Goal: Task Accomplishment & Management: Manage account settings

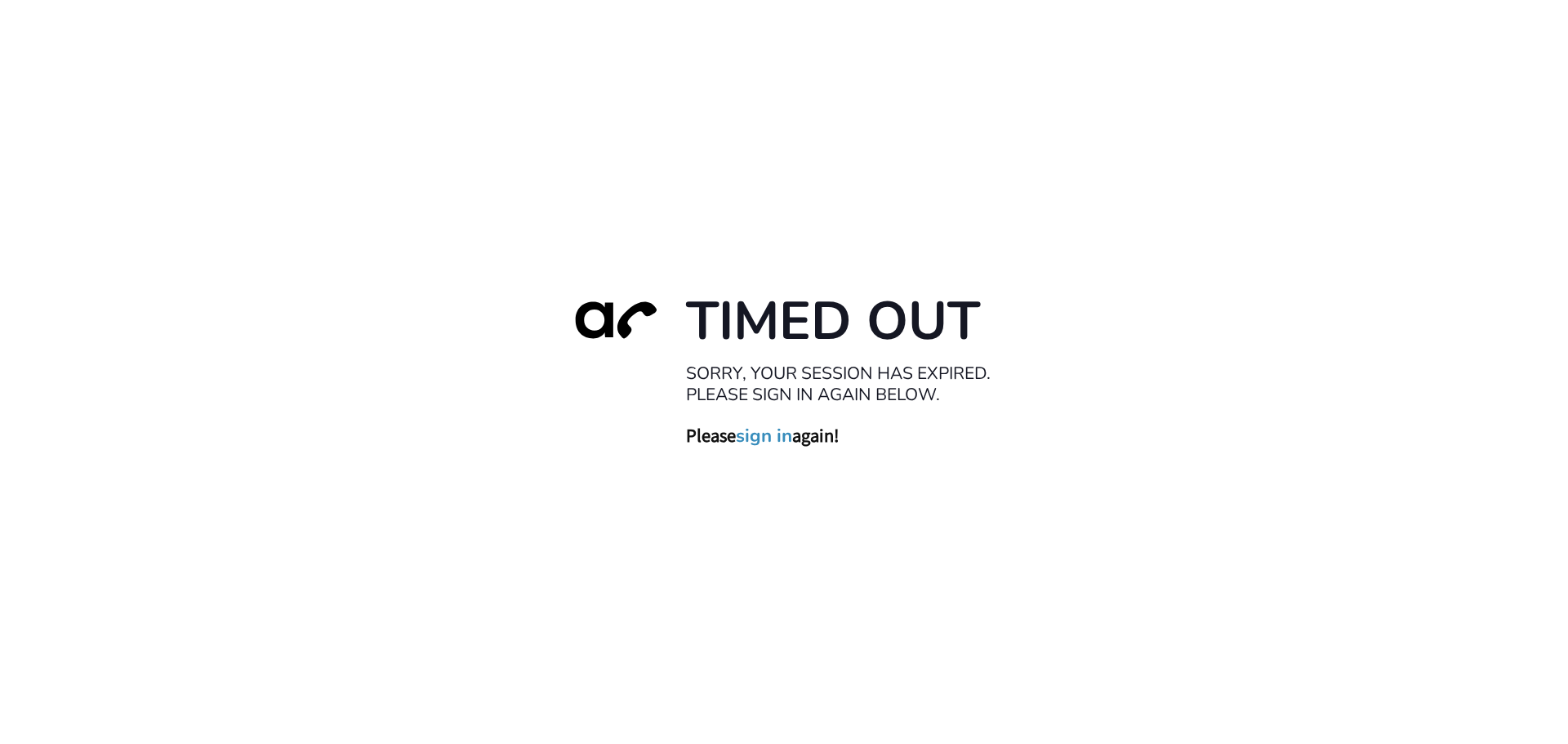
click at [765, 434] on link "sign in" at bounding box center [764, 435] width 56 height 23
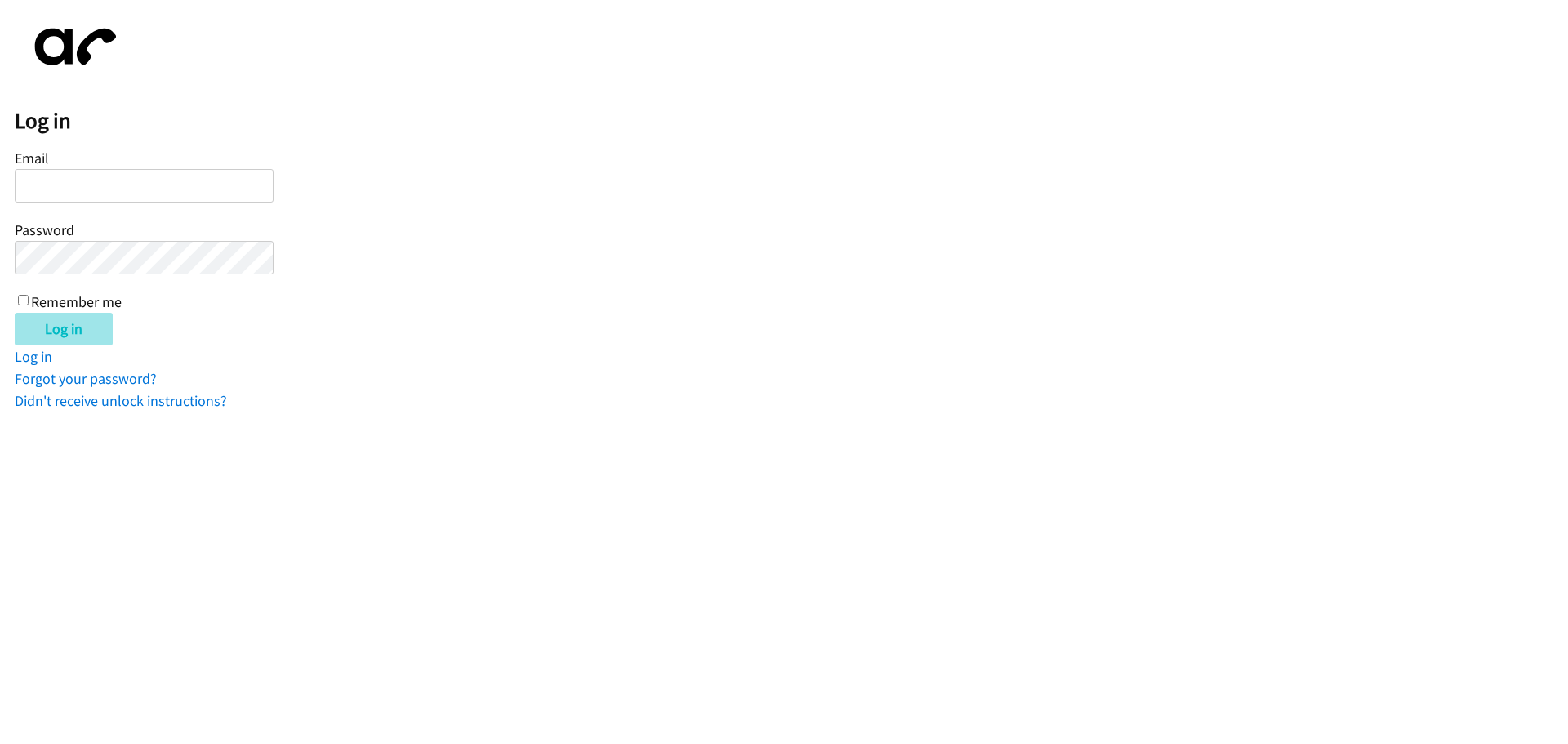
type input "[PERSON_NAME][EMAIL_ADDRESS][DOMAIN_NAME]"
click at [107, 326] on input "Log in" at bounding box center [64, 329] width 98 height 33
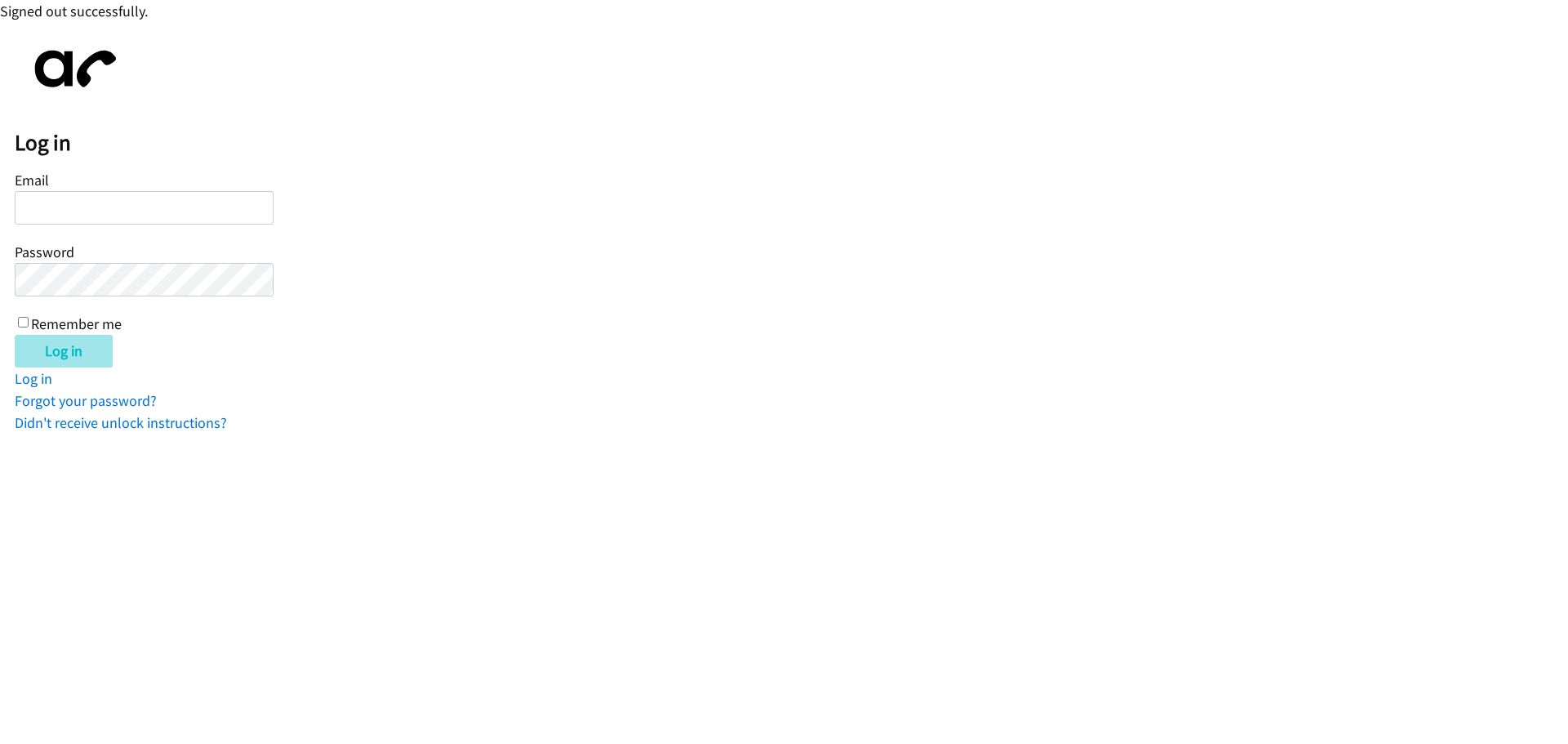
type input "jotero@lendingpoint.com"
click at [86, 350] on input "Log in" at bounding box center [64, 352] width 98 height 33
